Goal: Register for event/course

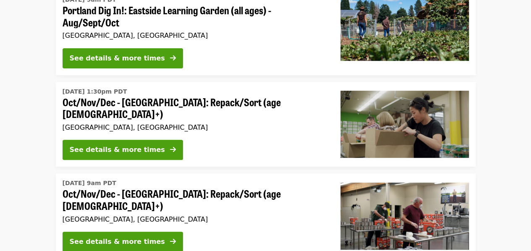
scroll to position [120, 0]
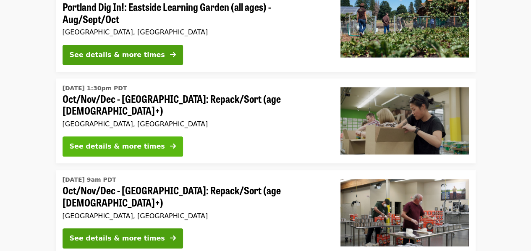
click at [131, 144] on div "See details & more times" at bounding box center [117, 146] width 95 height 10
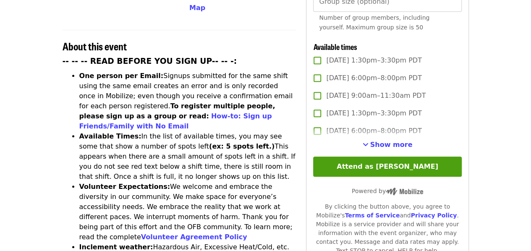
scroll to position [303, 0]
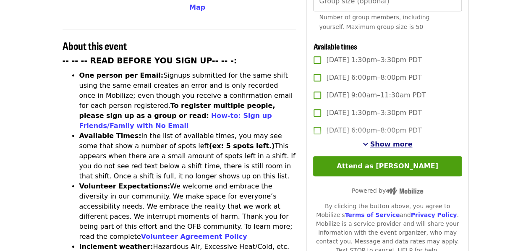
click at [389, 144] on span "Show more" at bounding box center [391, 144] width 42 height 8
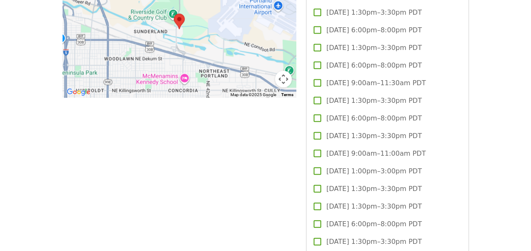
scroll to position [811, 0]
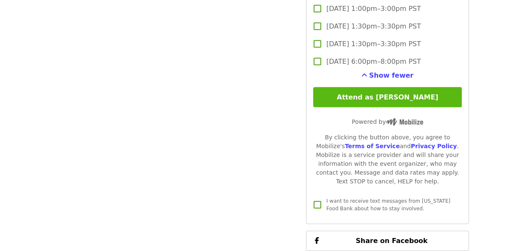
click at [394, 96] on button "Attend as [PERSON_NAME]" at bounding box center [387, 97] width 148 height 20
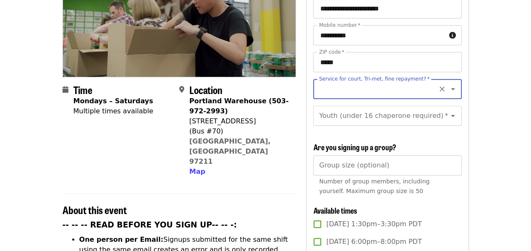
scroll to position [105, 0]
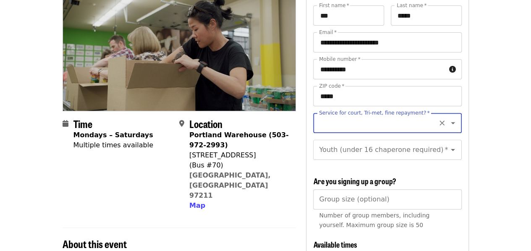
click at [451, 122] on icon "Open" at bounding box center [453, 123] width 4 height 2
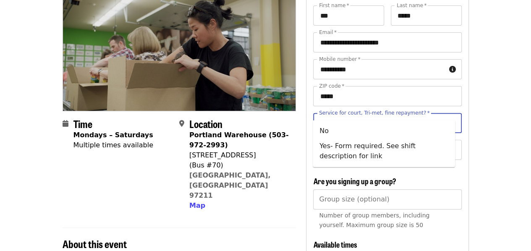
click at [394, 115] on input "Service for court, Tri-met, fine repayment?   *" at bounding box center [377, 123] width 114 height 16
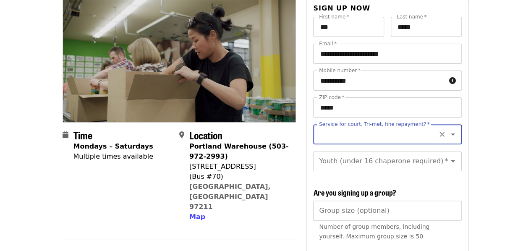
scroll to position [94, 0]
click at [450, 129] on icon "Open" at bounding box center [453, 134] width 10 height 10
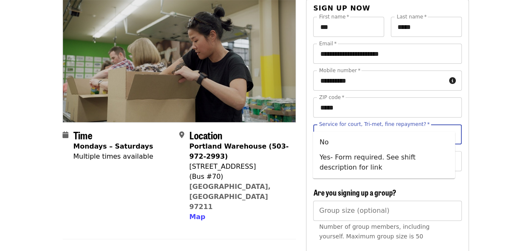
click at [324, 144] on li "No" at bounding box center [384, 142] width 142 height 15
type input "**"
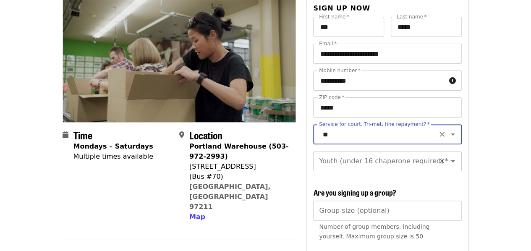
click at [451, 160] on icon "Open" at bounding box center [453, 161] width 4 height 2
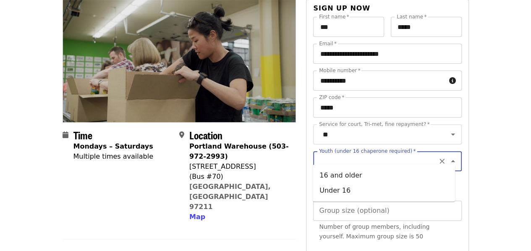
click at [346, 177] on li "16 and older" at bounding box center [384, 175] width 142 height 15
type input "**********"
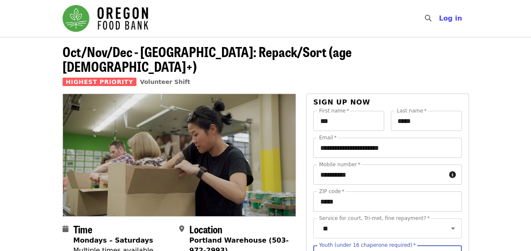
scroll to position [0, 0]
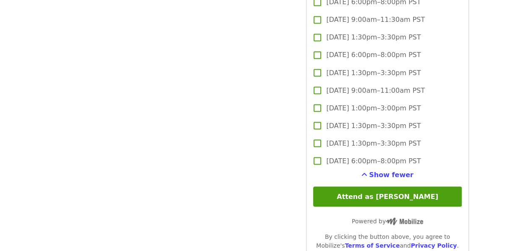
scroll to position [2323, 0]
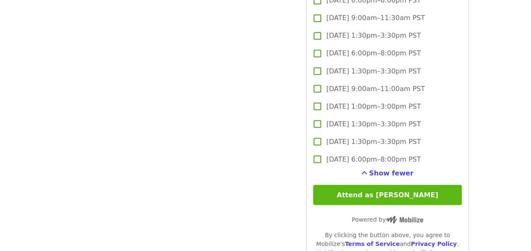
click at [388, 195] on button "Attend as [PERSON_NAME]" at bounding box center [387, 195] width 148 height 20
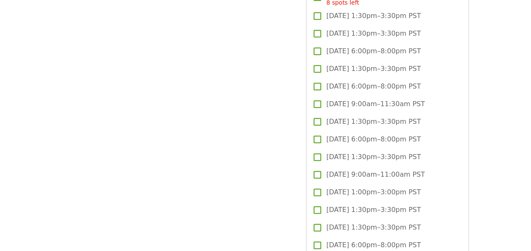
scroll to position [2043, 0]
